Goal: Register for event/course

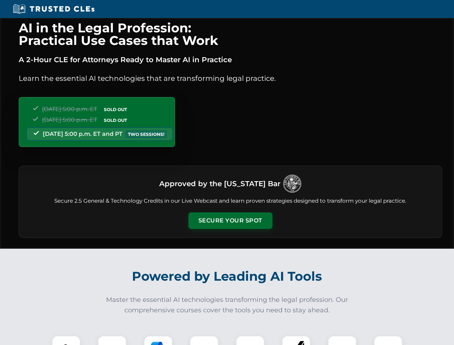
click at [230, 221] on button "Secure Your Spot" at bounding box center [230, 221] width 84 height 17
click at [66, 341] on img at bounding box center [66, 350] width 21 height 21
